Goal: Check status: Check status

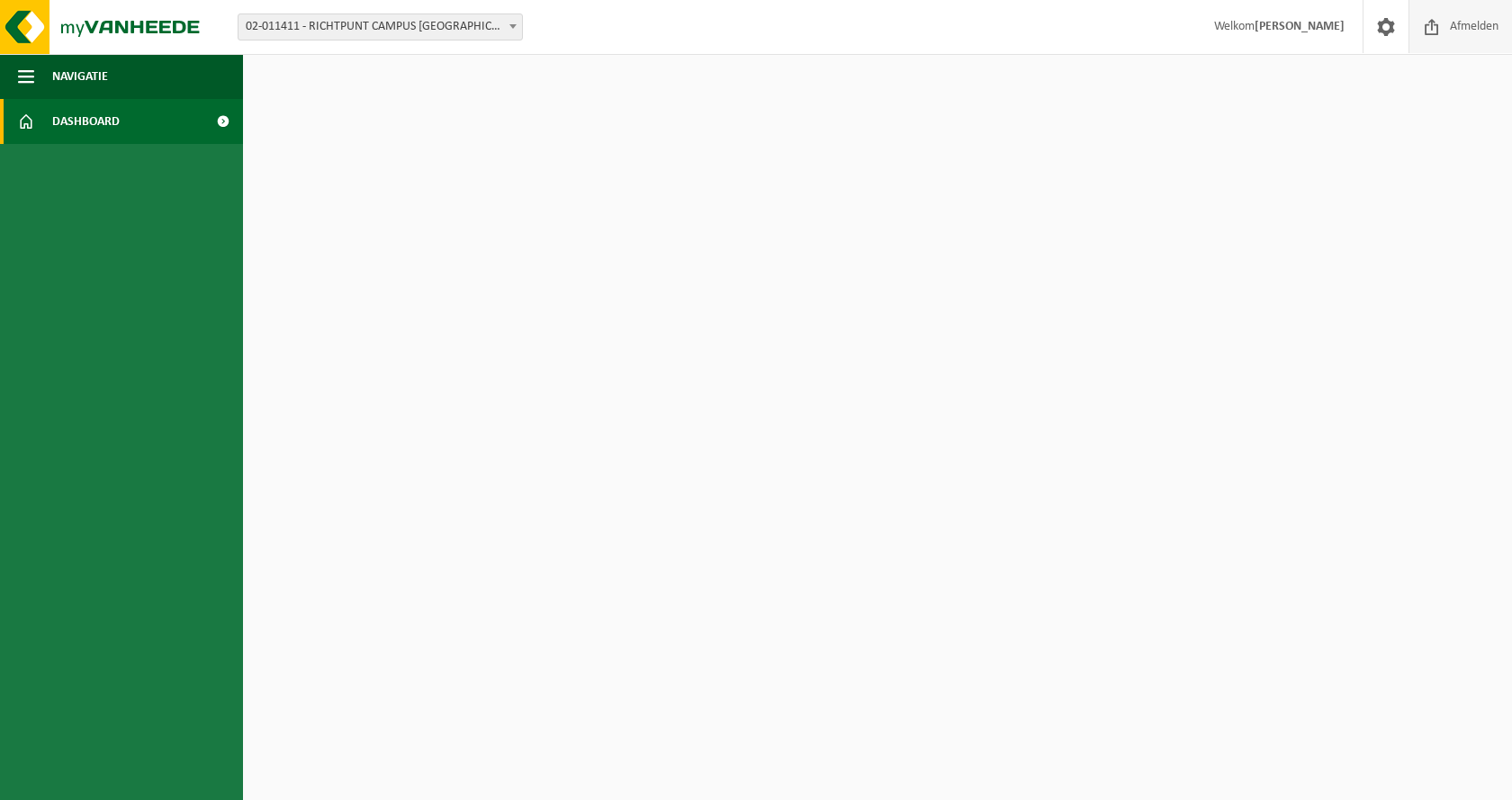
click at [1440, 28] on span at bounding box center [1432, 26] width 27 height 53
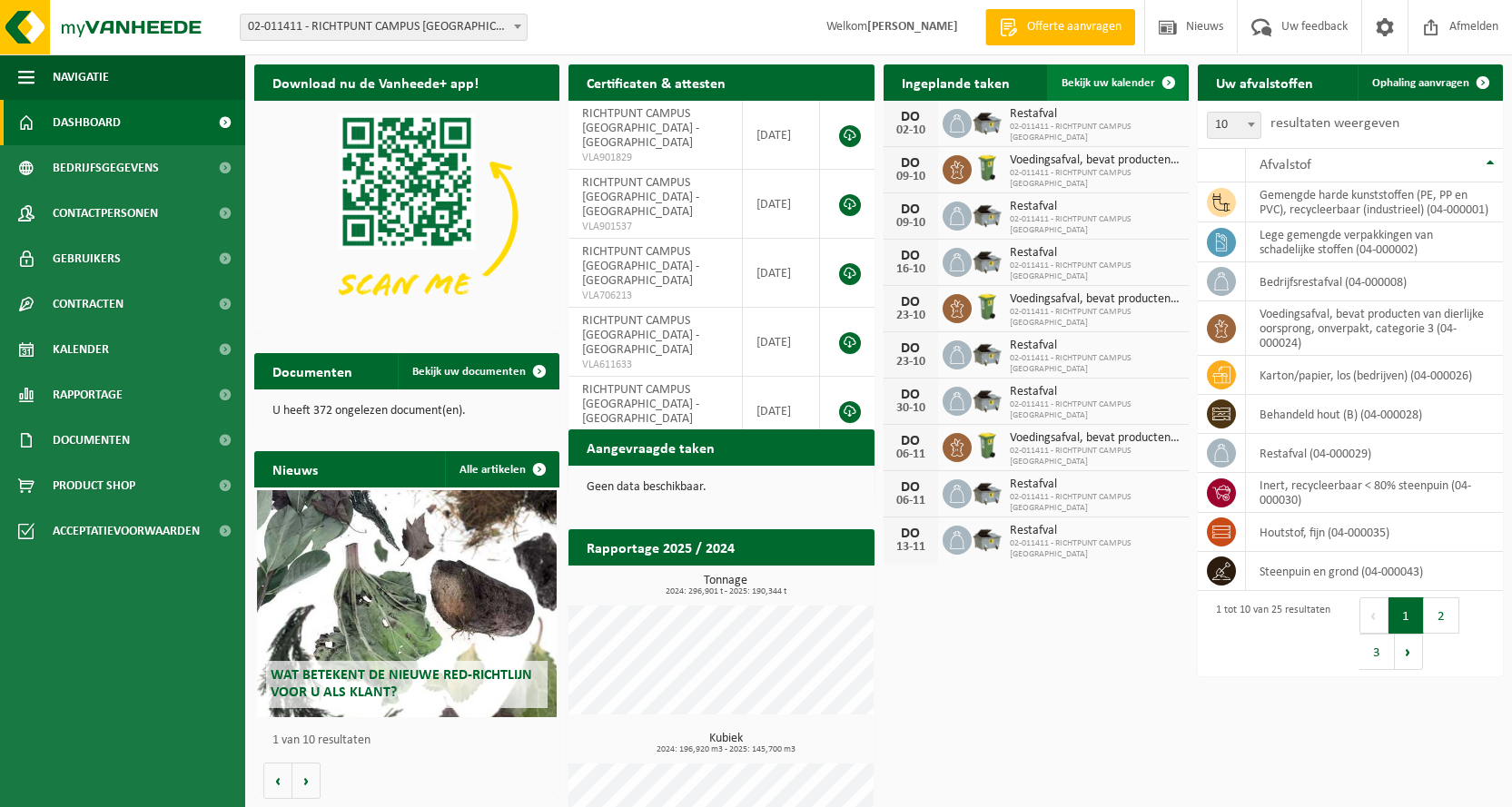
click at [1110, 83] on span "Bekijk uw kalender" at bounding box center [1108, 83] width 93 height 11
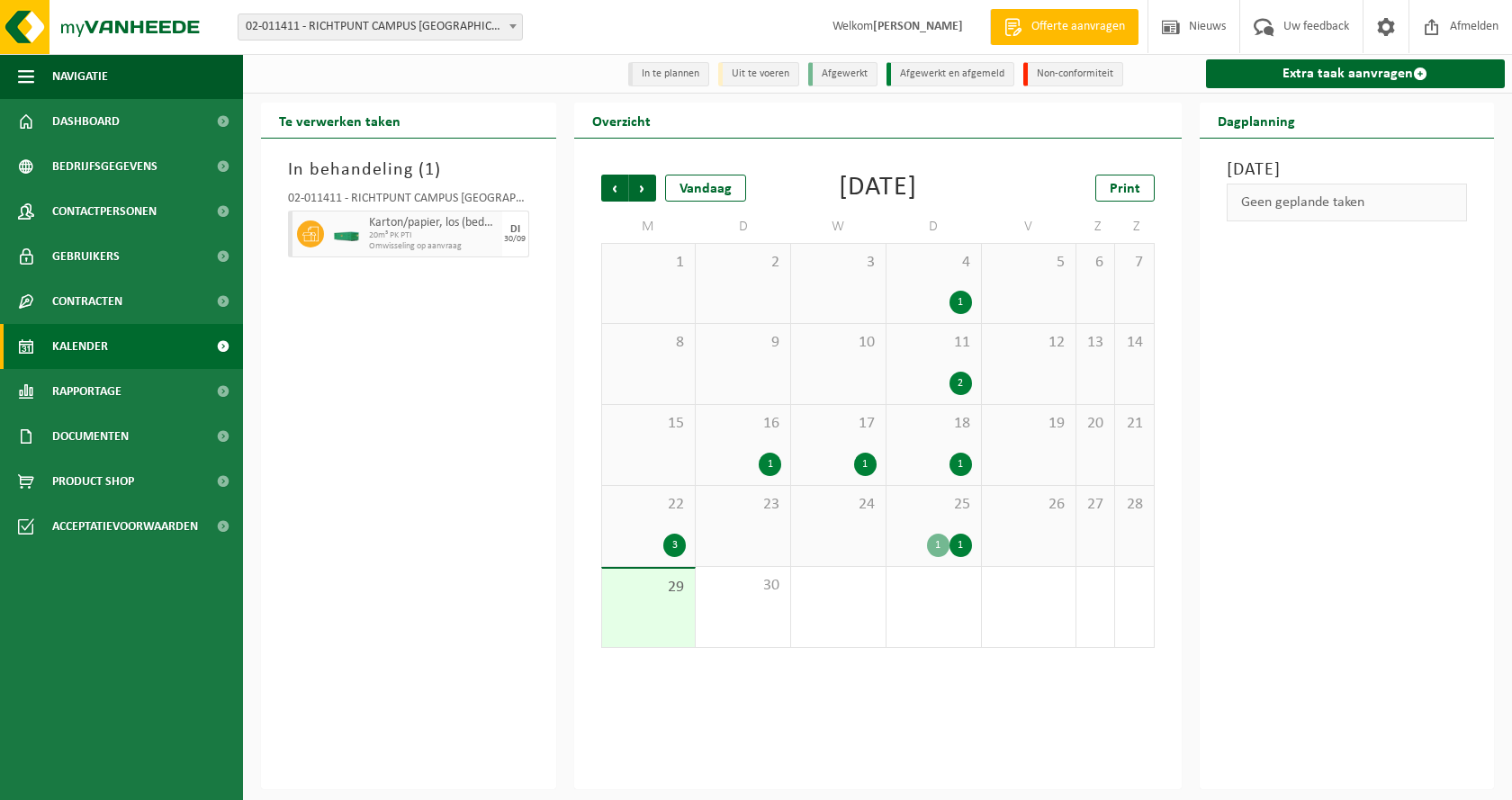
click at [632, 597] on span "29" at bounding box center [649, 587] width 76 height 20
click at [648, 556] on div "22 3" at bounding box center [648, 525] width 93 height 80
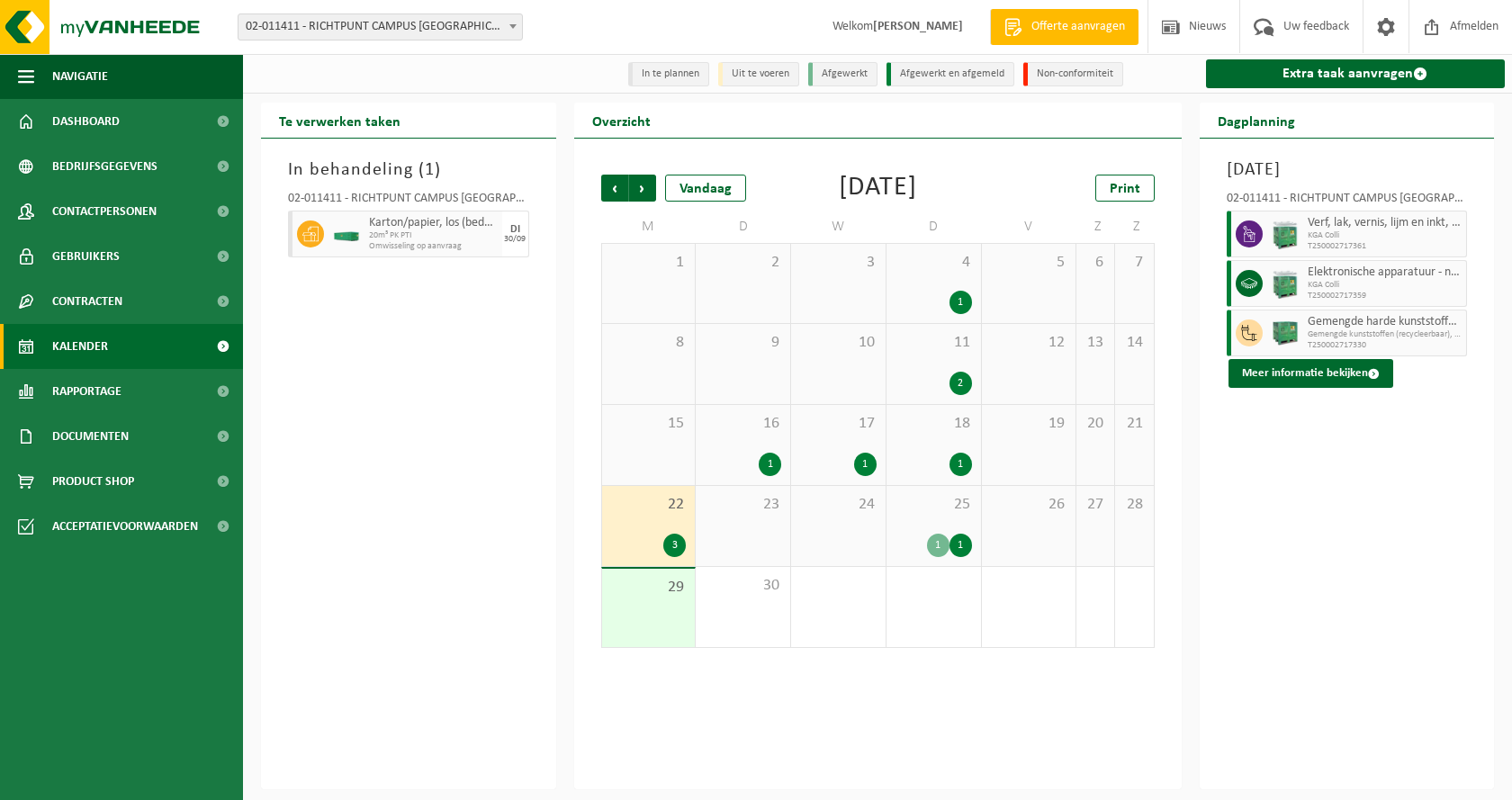
click at [738, 559] on div "23" at bounding box center [743, 525] width 94 height 80
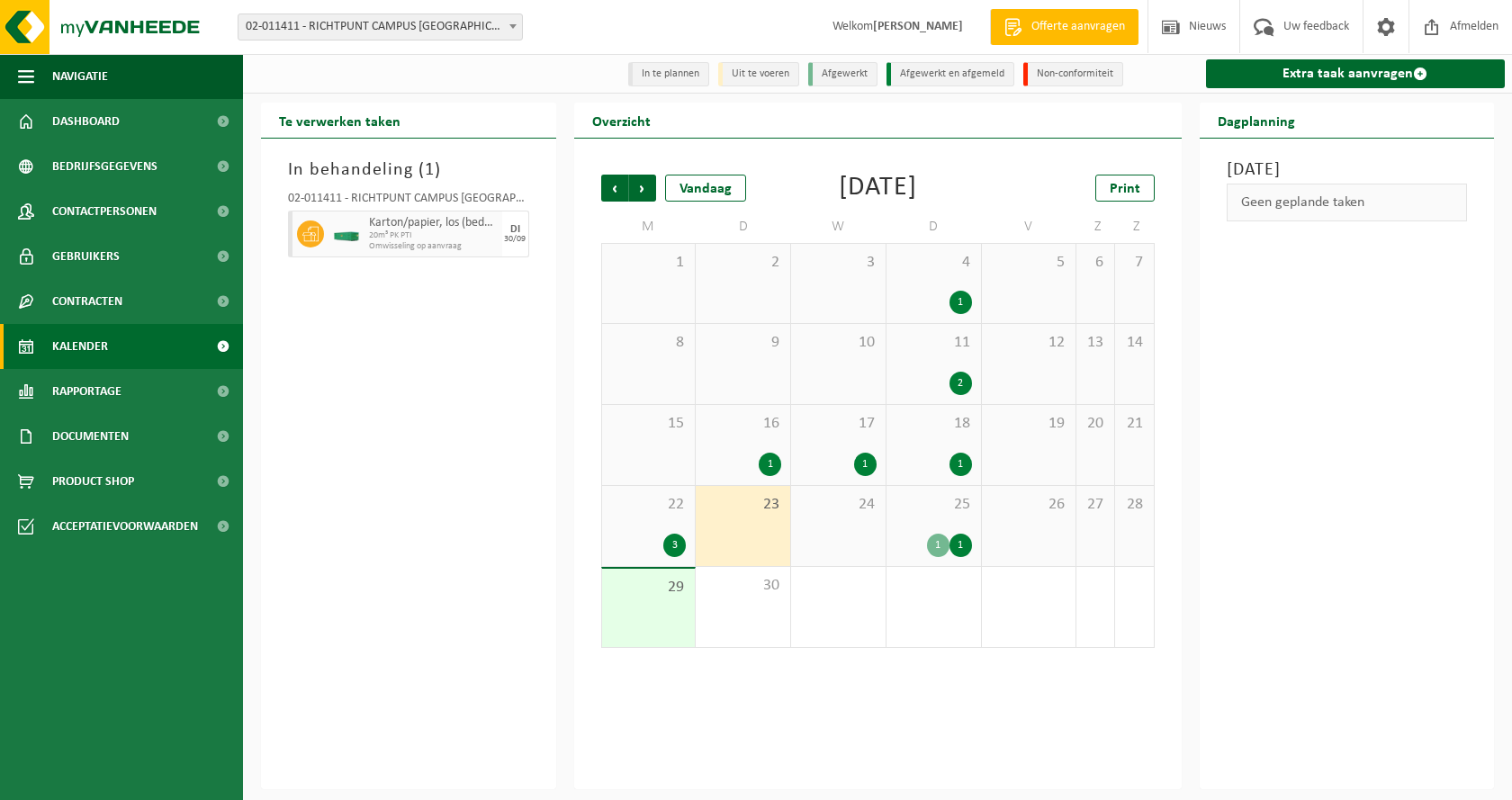
click at [933, 557] on div "1" at bounding box center [938, 545] width 23 height 24
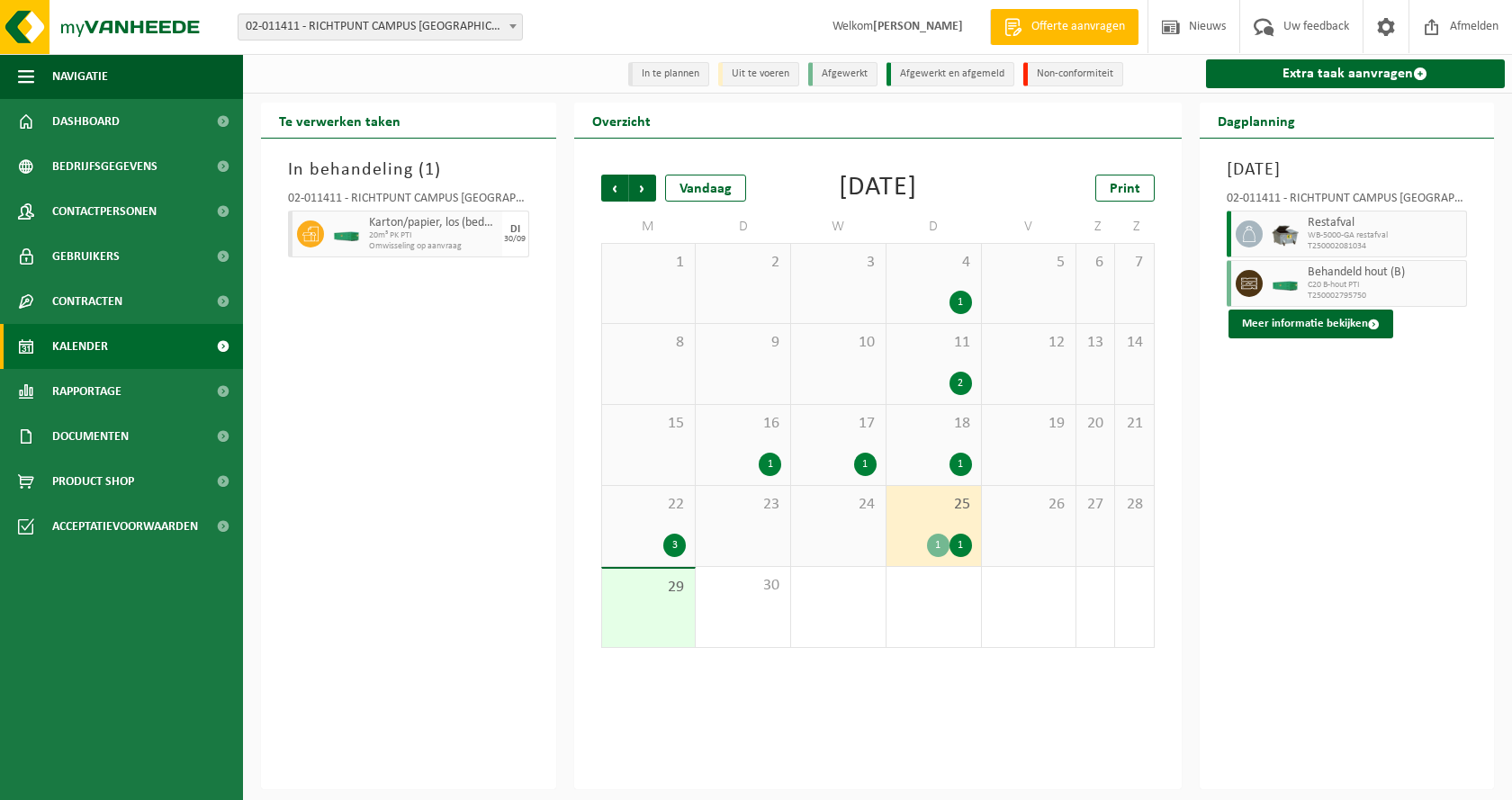
click at [646, 642] on div "29" at bounding box center [648, 608] width 93 height 78
